Goal: Information Seeking & Learning: Learn about a topic

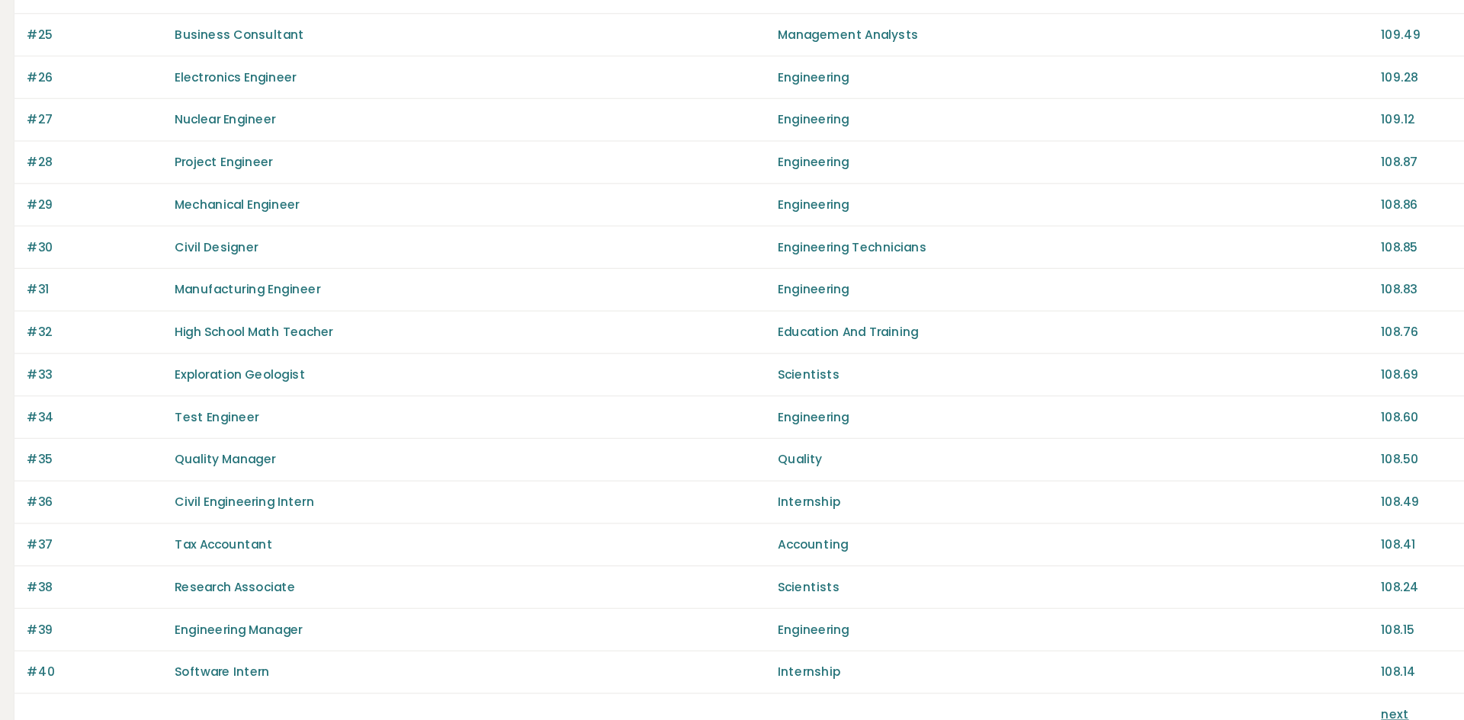
scroll to position [893, 0]
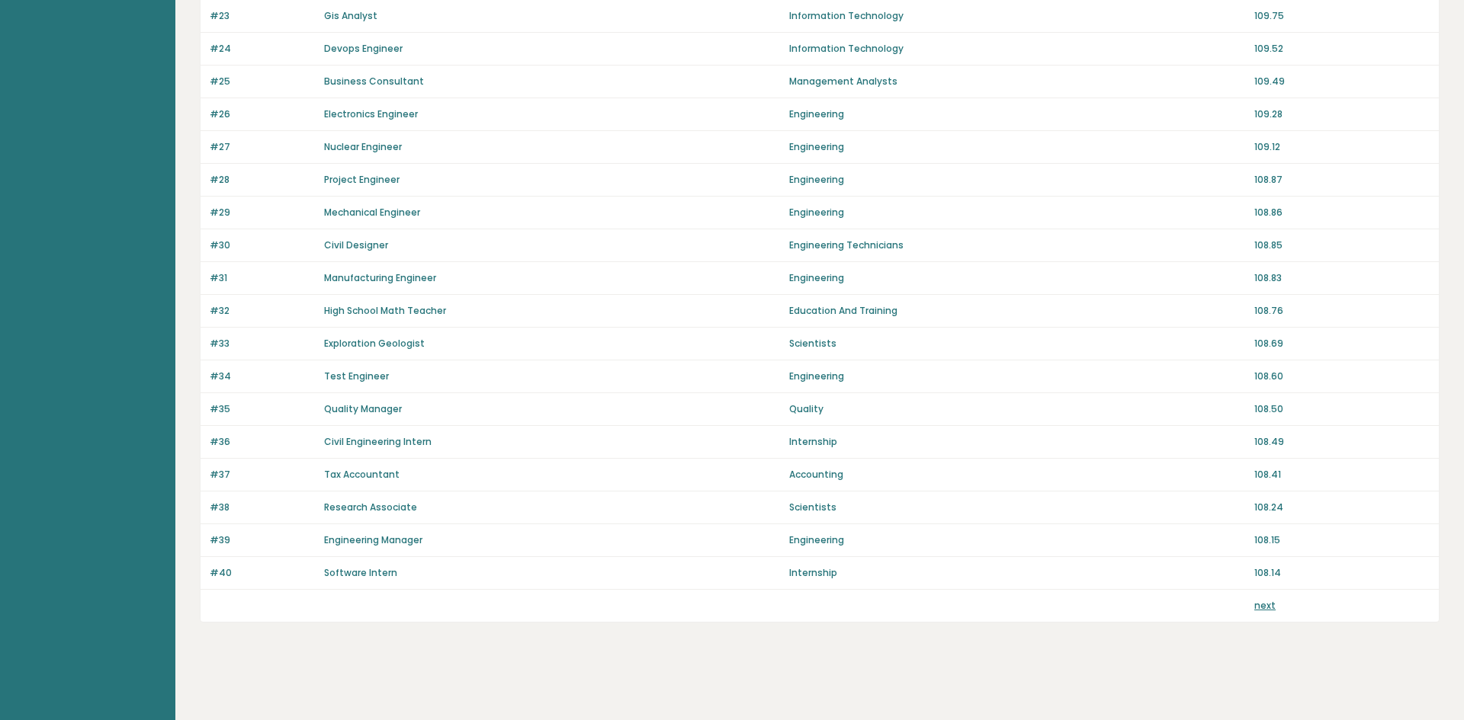
click at [1264, 606] on link "next" at bounding box center [1264, 605] width 21 height 13
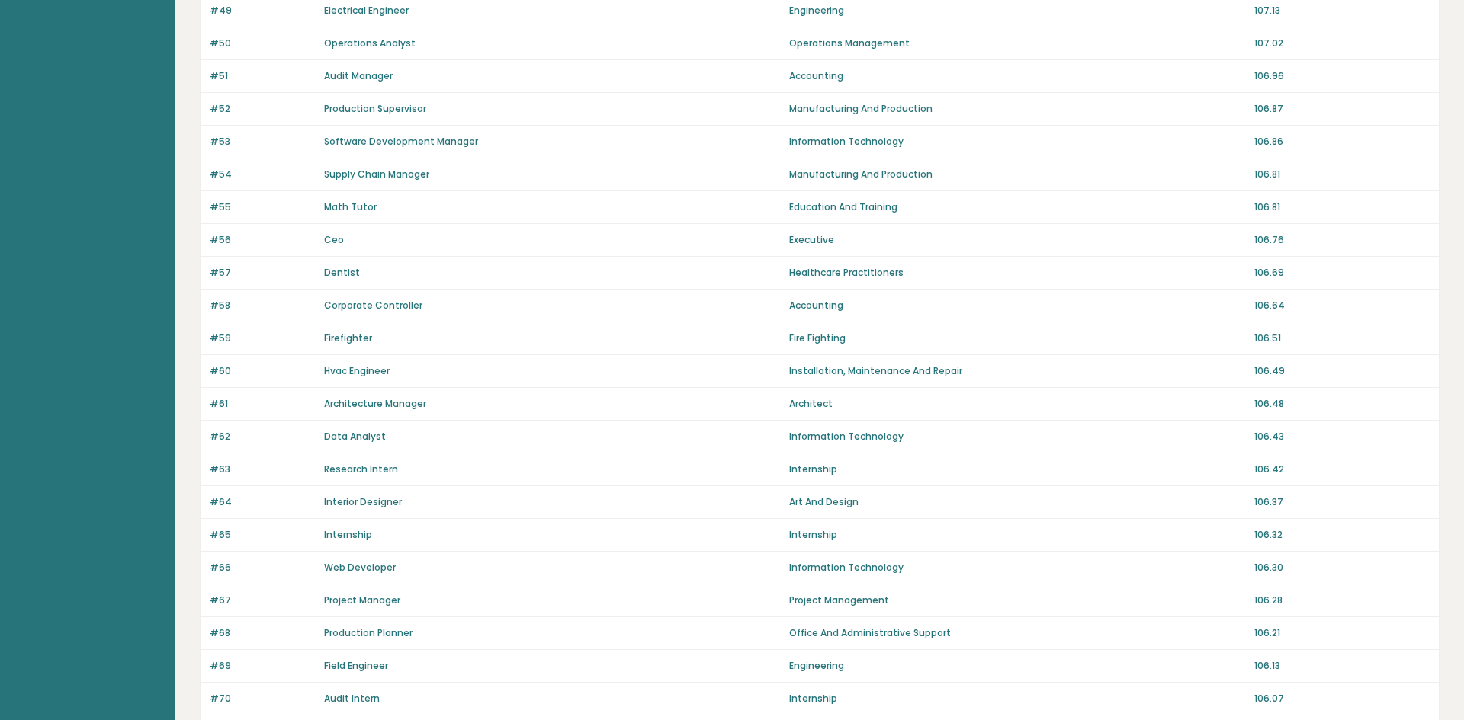
scroll to position [893, 0]
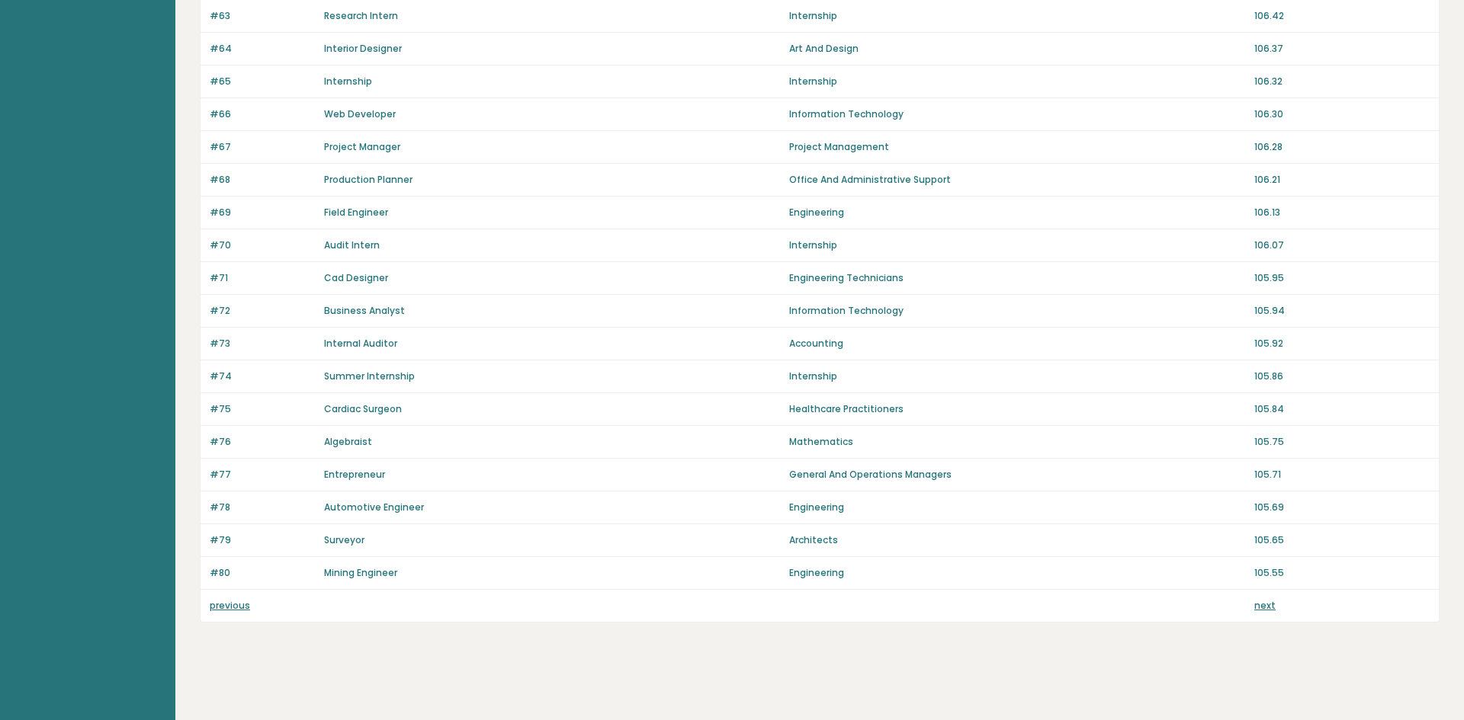
click at [1255, 609] on link "next" at bounding box center [1264, 605] width 21 height 13
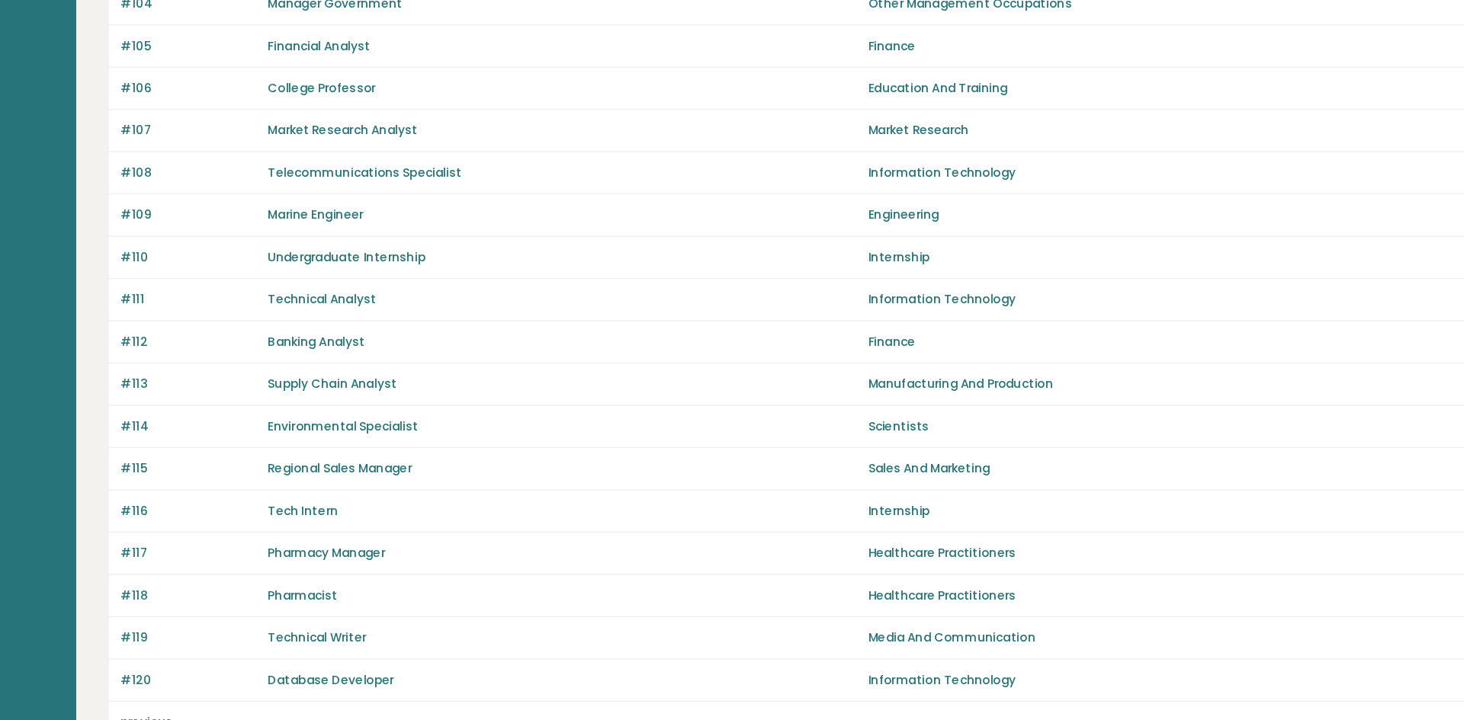
scroll to position [893, 0]
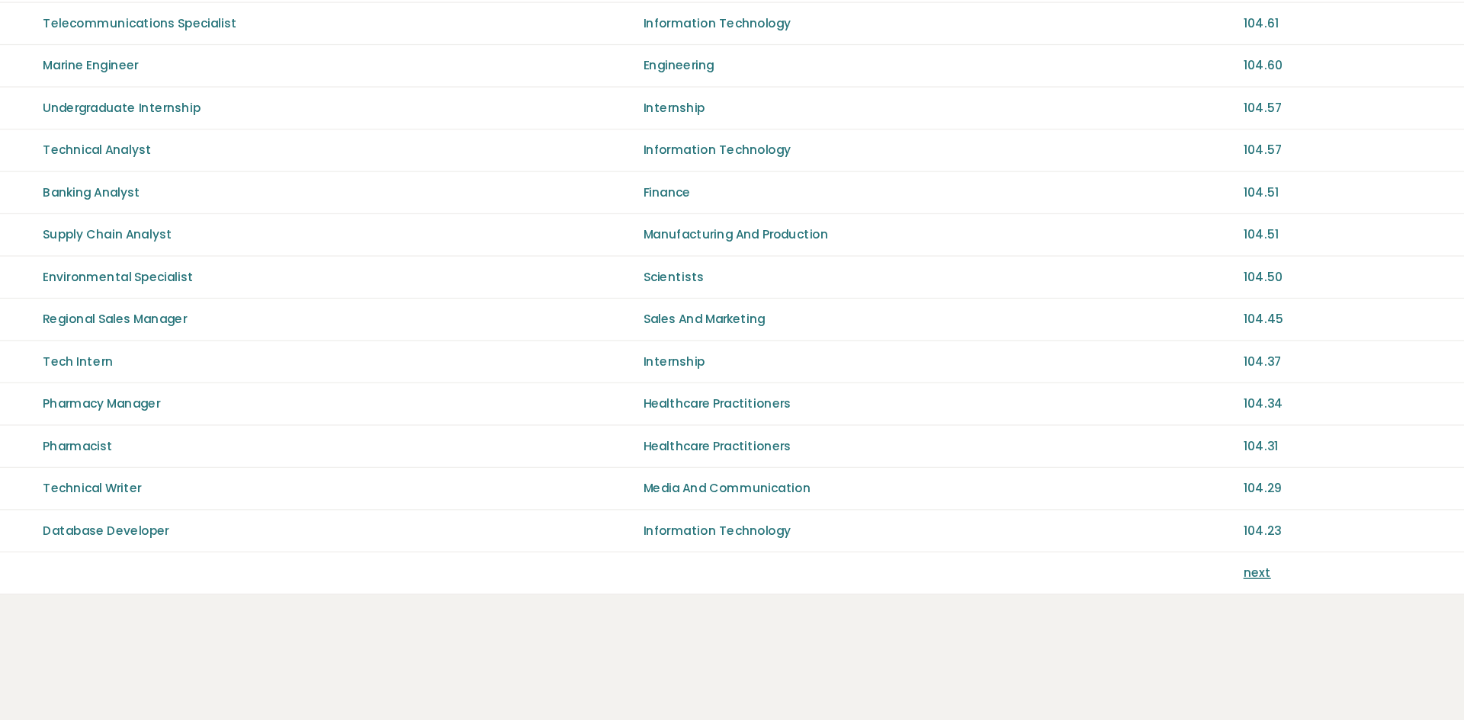
click at [848, 412] on p "Sales And Marketing" at bounding box center [1017, 410] width 456 height 14
drag, startPoint x: 868, startPoint y: 411, endPoint x: 899, endPoint y: 411, distance: 30.5
click at [899, 411] on p "Sales And Marketing" at bounding box center [1017, 410] width 456 height 14
click at [1256, 607] on link "next" at bounding box center [1264, 605] width 21 height 13
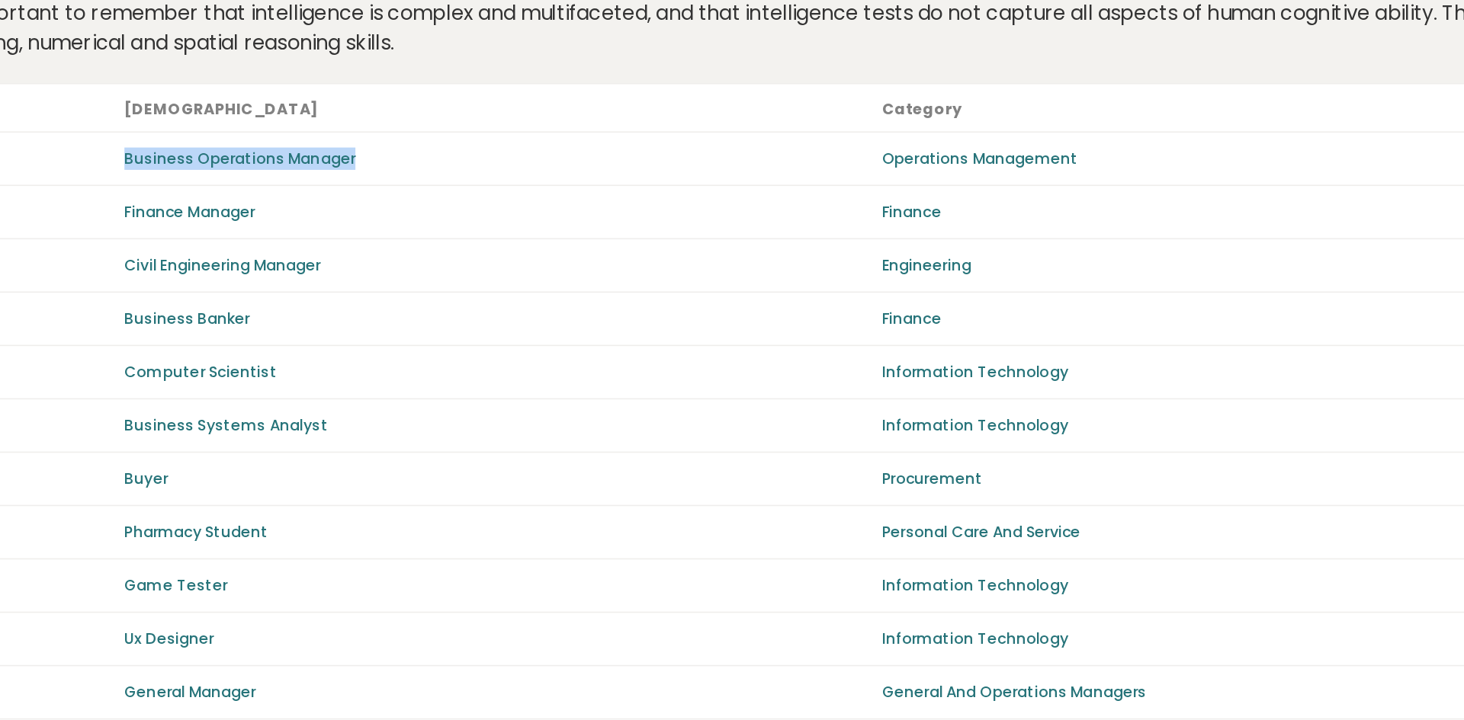
drag, startPoint x: 492, startPoint y: 195, endPoint x: 297, endPoint y: 191, distance: 194.4
click at [297, 191] on div "#121 Business Operations Manager Operations Management 104.23" at bounding box center [819, 188] width 1238 height 33
click at [297, 191] on p "#121" at bounding box center [262, 188] width 105 height 14
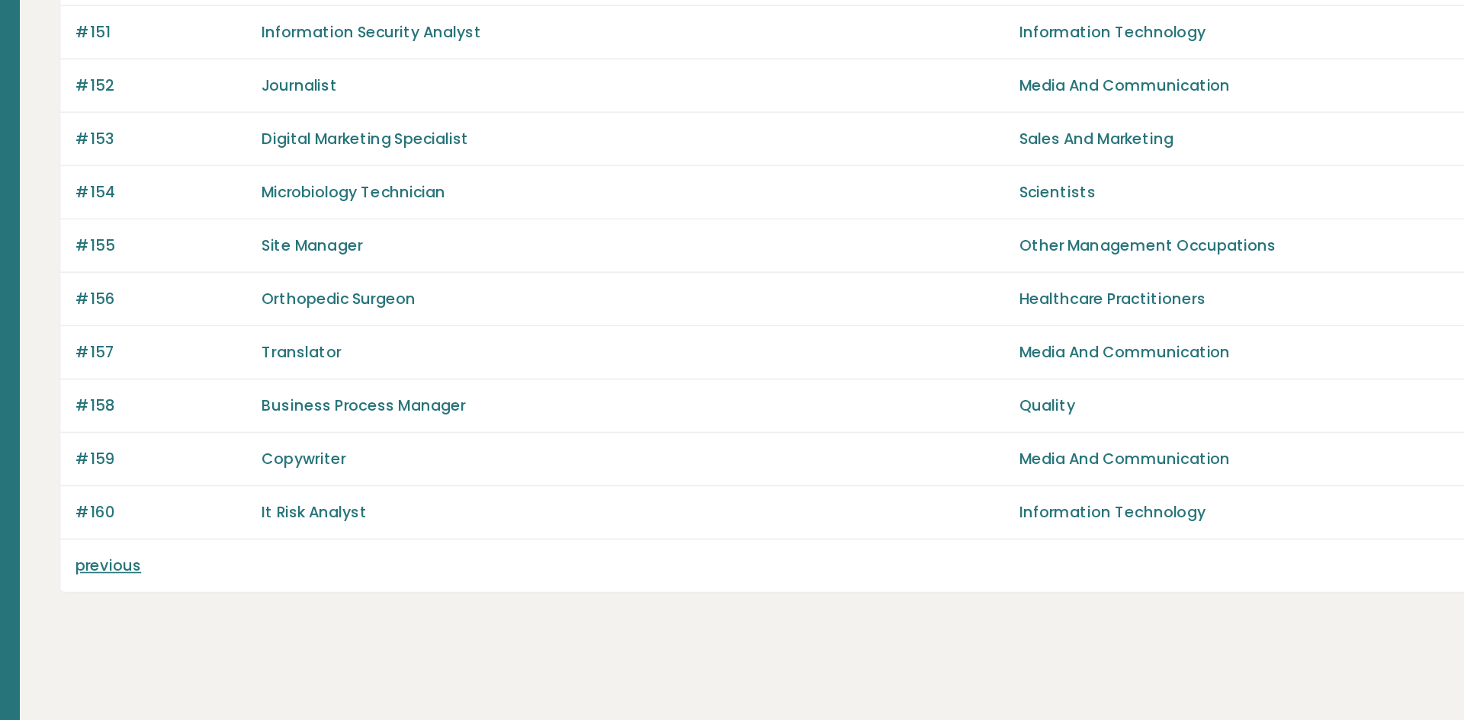
scroll to position [893, 0]
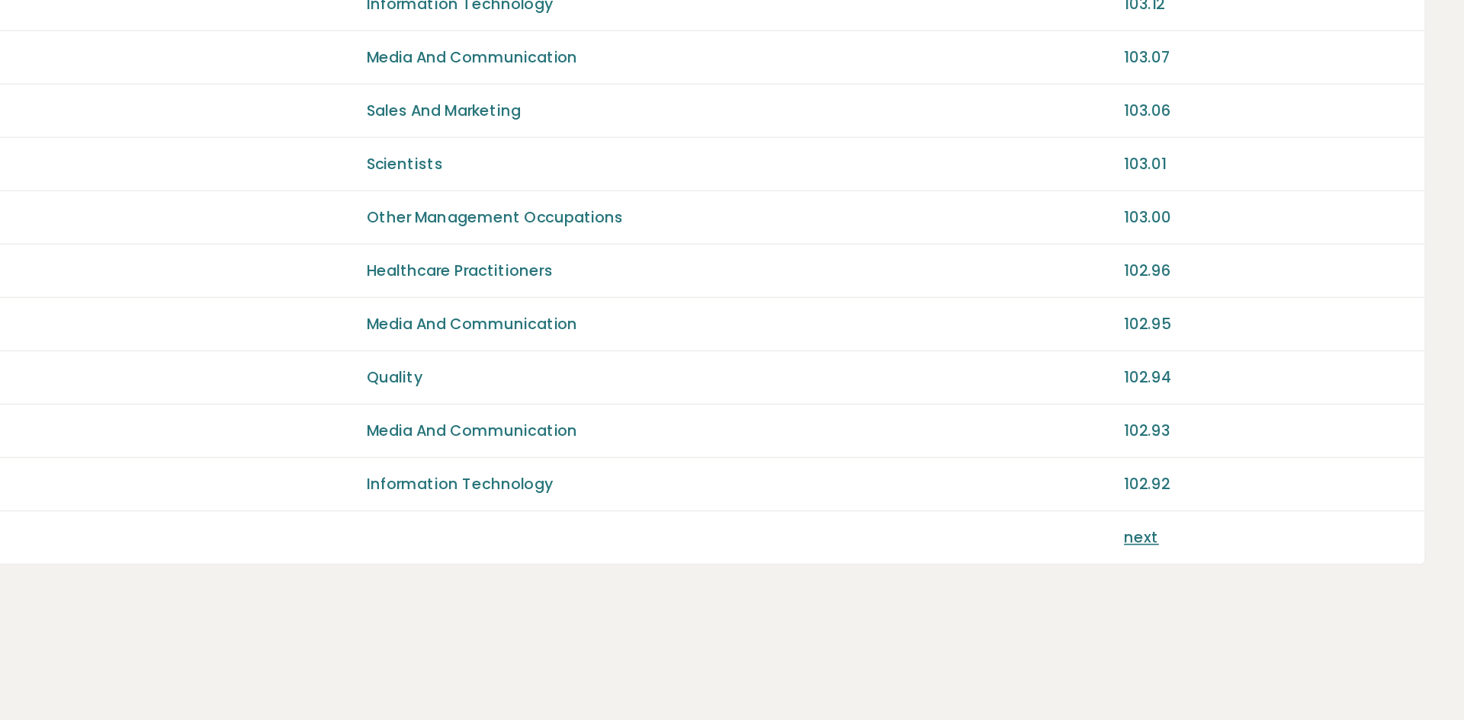
click at [1260, 606] on link "next" at bounding box center [1264, 605] width 21 height 13
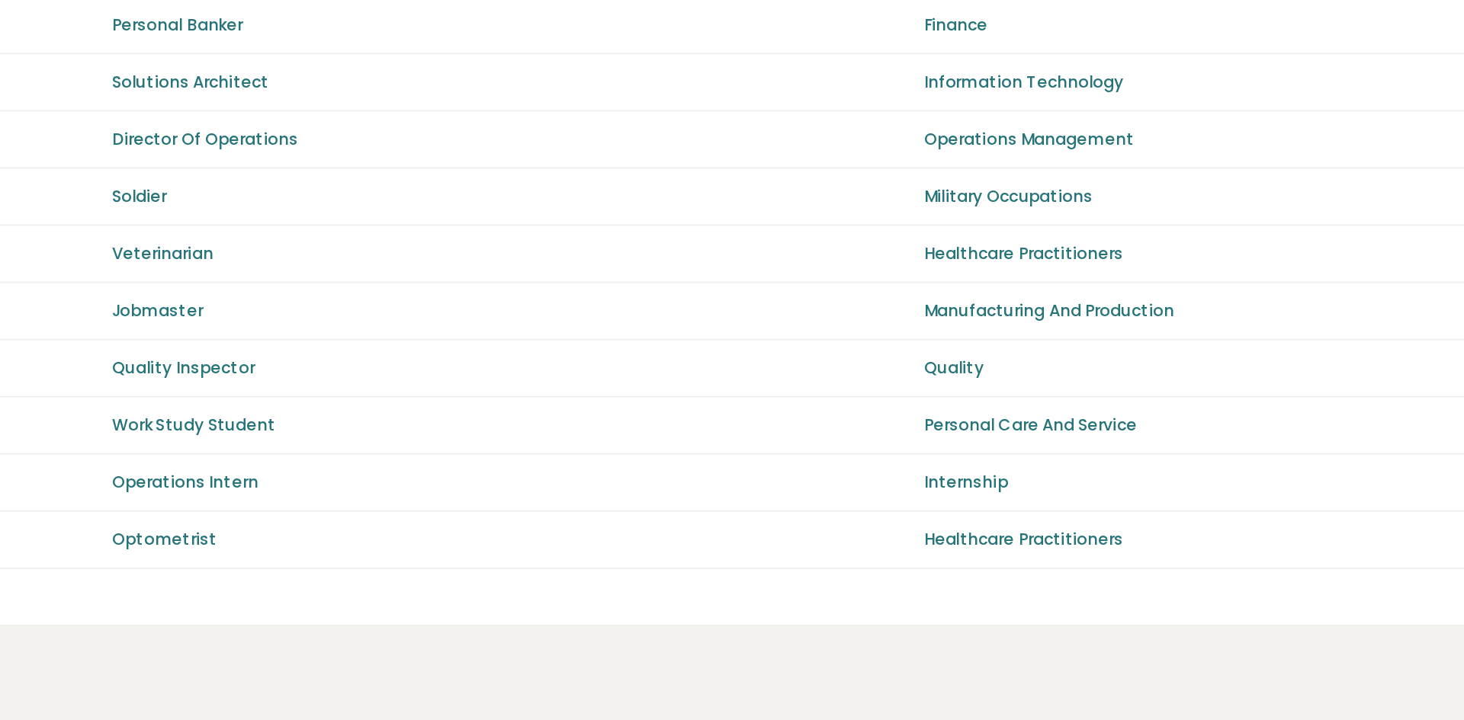
scroll to position [893, 0]
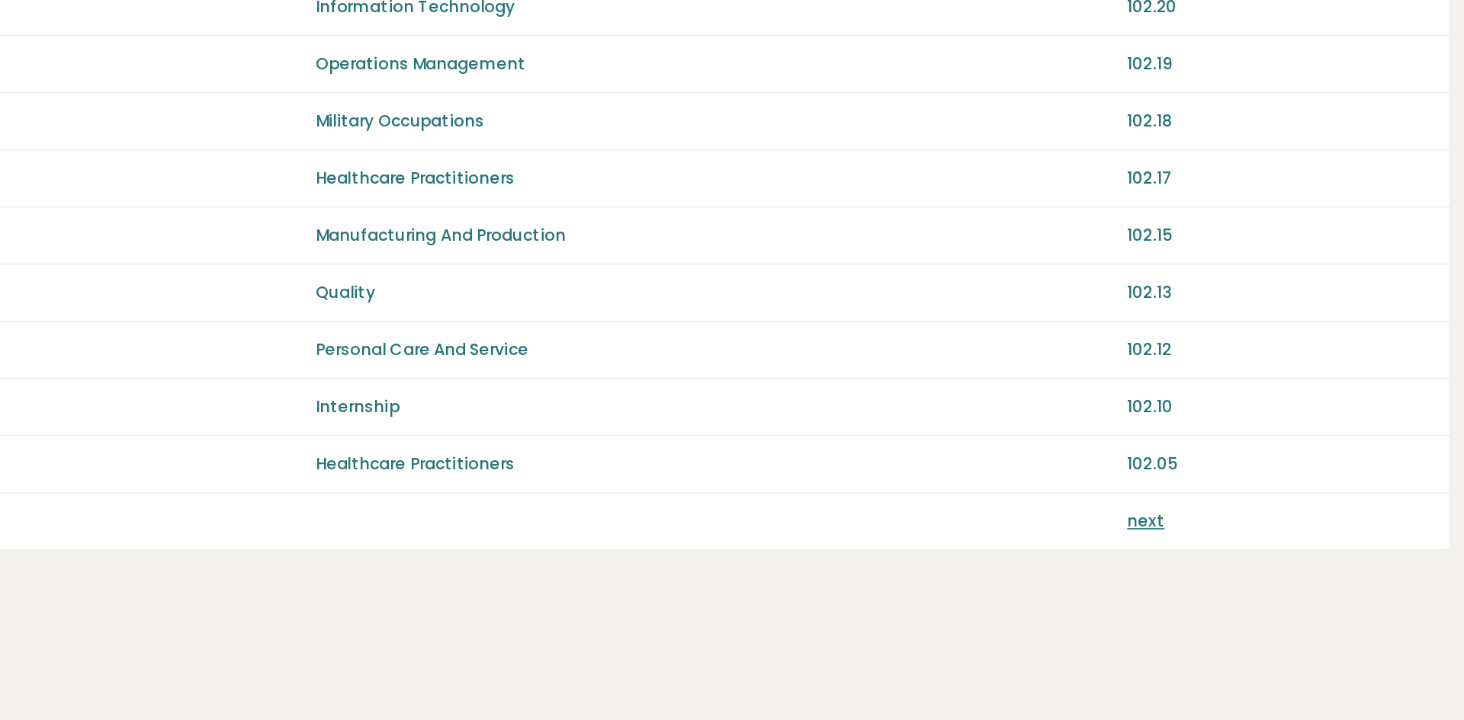
click at [1254, 605] on link "next" at bounding box center [1264, 605] width 21 height 13
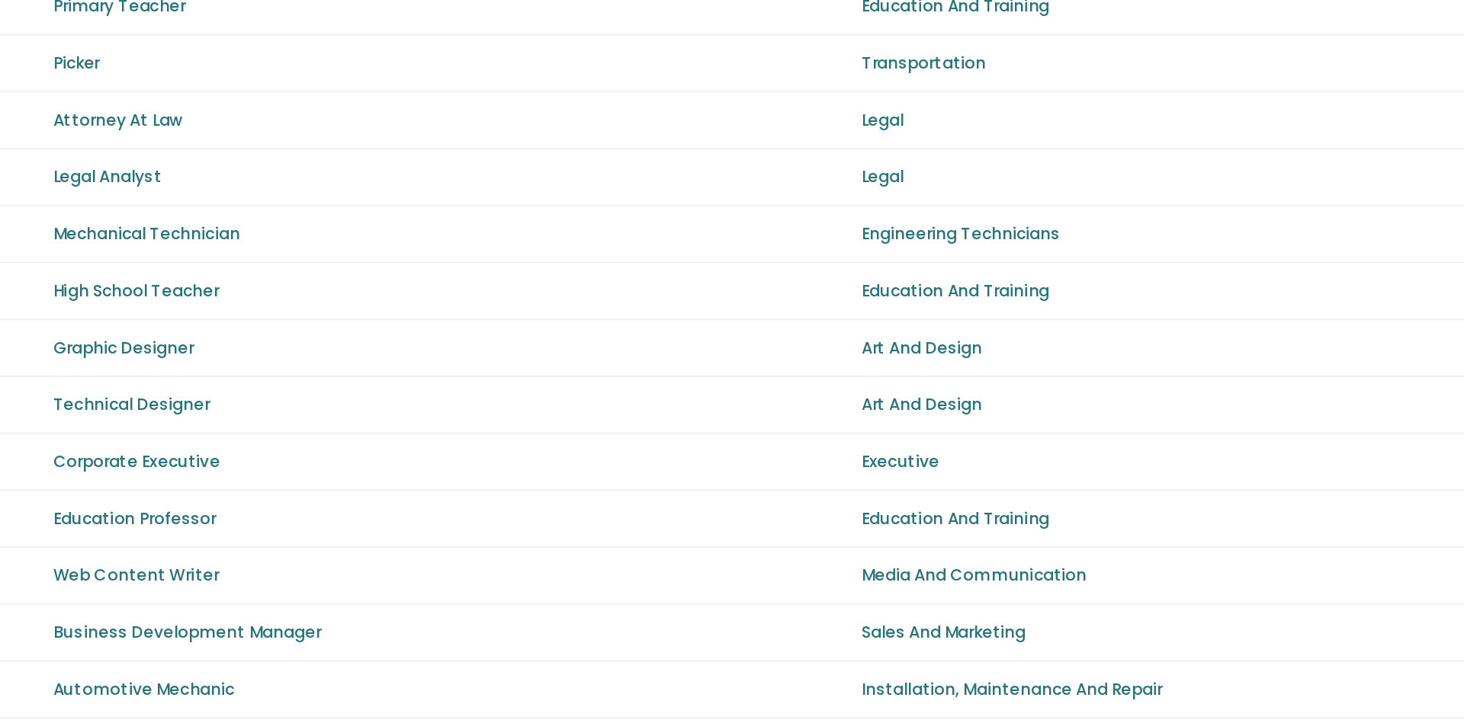
scroll to position [893, 0]
